Goal: Task Accomplishment & Management: Manage account settings

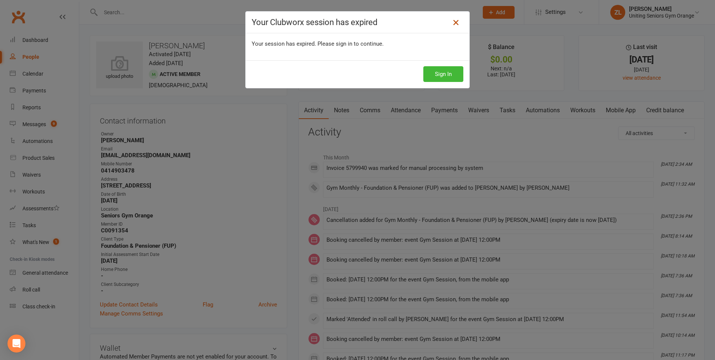
click at [453, 21] on icon at bounding box center [455, 22] width 9 height 9
click at [454, 20] on icon at bounding box center [455, 22] width 9 height 9
click at [459, 22] on link at bounding box center [456, 22] width 12 height 12
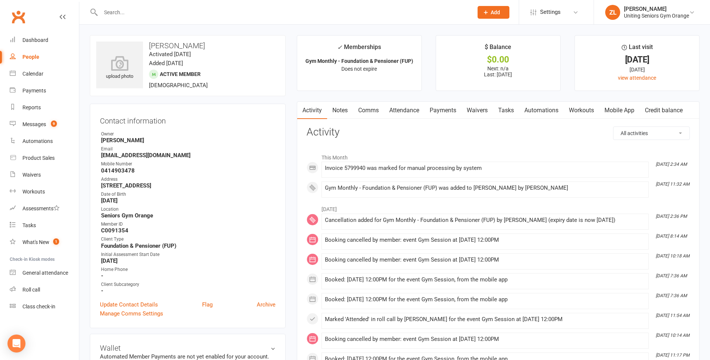
click at [229, 15] on input "text" at bounding box center [282, 12] width 369 height 10
type input "[PERSON_NAME]"
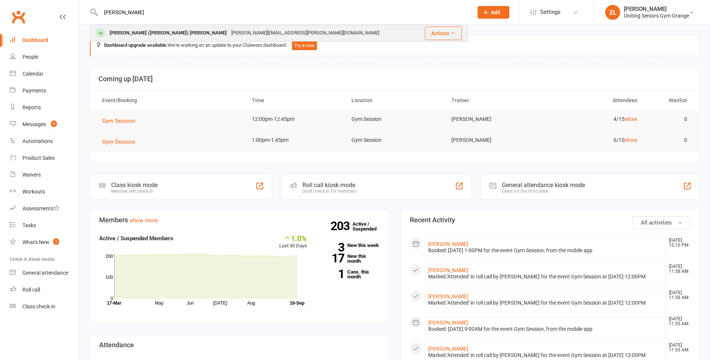
type input "[PERSON_NAME]"
click at [229, 37] on div "anthony.me.zola@gmail.com" at bounding box center [305, 33] width 152 height 11
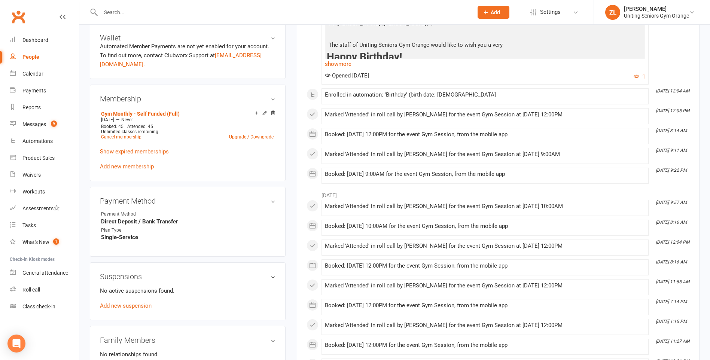
scroll to position [337, 0]
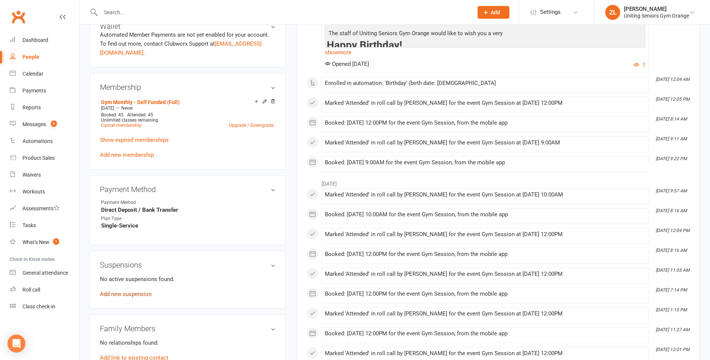
click at [121, 291] on link "Add new suspension" at bounding box center [126, 294] width 52 height 7
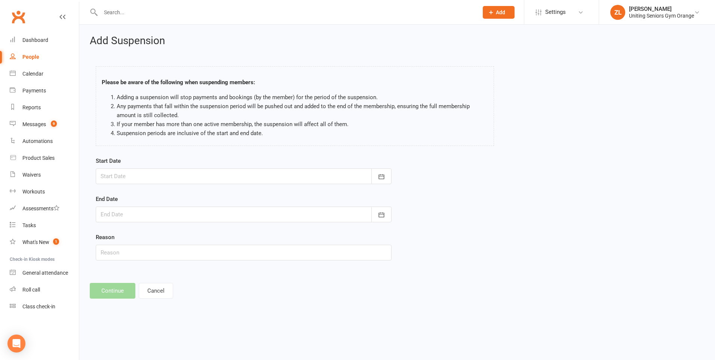
click at [181, 178] on div at bounding box center [244, 176] width 296 height 16
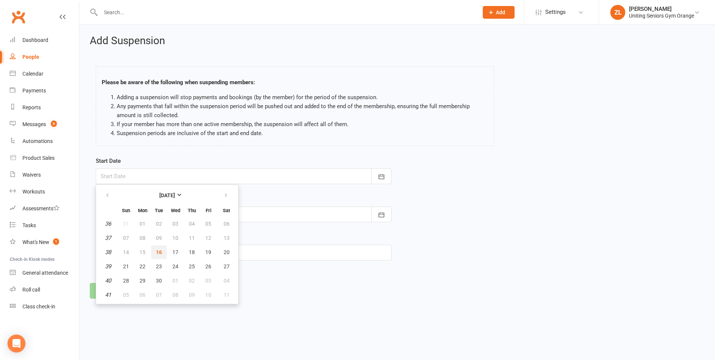
click at [156, 252] on span "16" at bounding box center [159, 252] width 6 height 6
type input "16 Sep 2025"
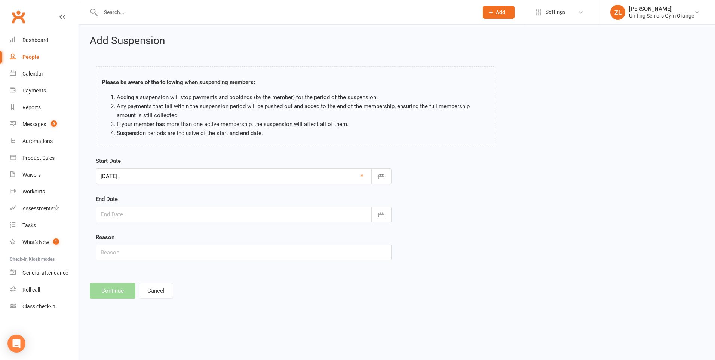
click at [159, 210] on div at bounding box center [244, 214] width 296 height 16
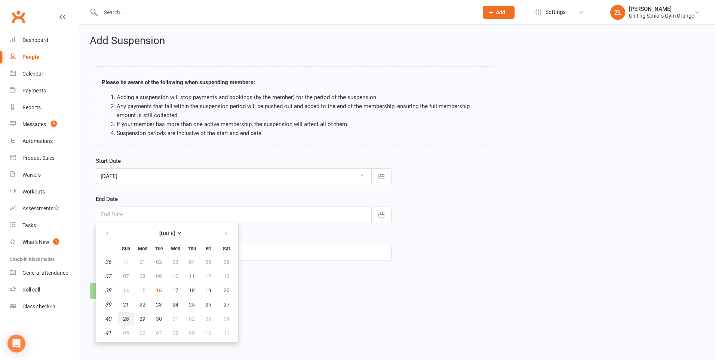
click at [127, 322] on button "28" at bounding box center [126, 318] width 16 height 13
type input "28 Sep 2025"
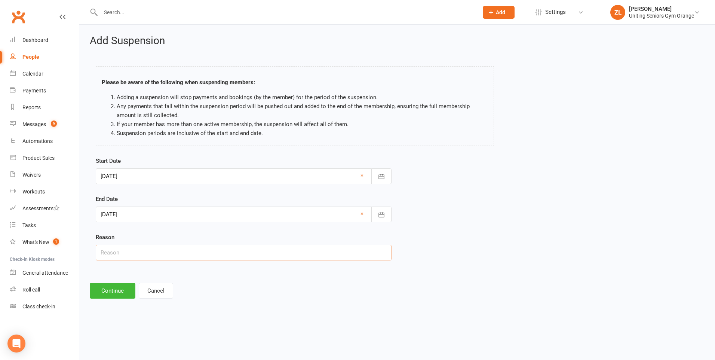
click at [129, 260] on input "text" at bounding box center [244, 253] width 296 height 16
type input "Traveling"
click at [113, 292] on button "Continue" at bounding box center [113, 291] width 46 height 16
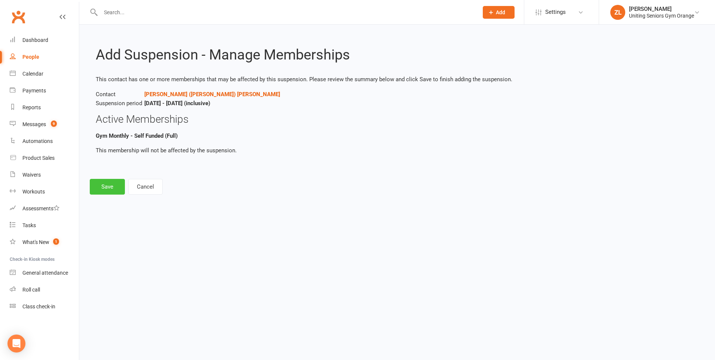
click at [104, 186] on button "Save" at bounding box center [107, 187] width 35 height 16
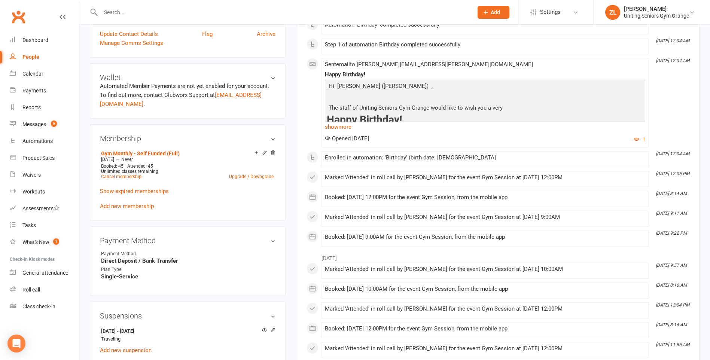
scroll to position [299, 0]
